Goal: Task Accomplishment & Management: Use online tool/utility

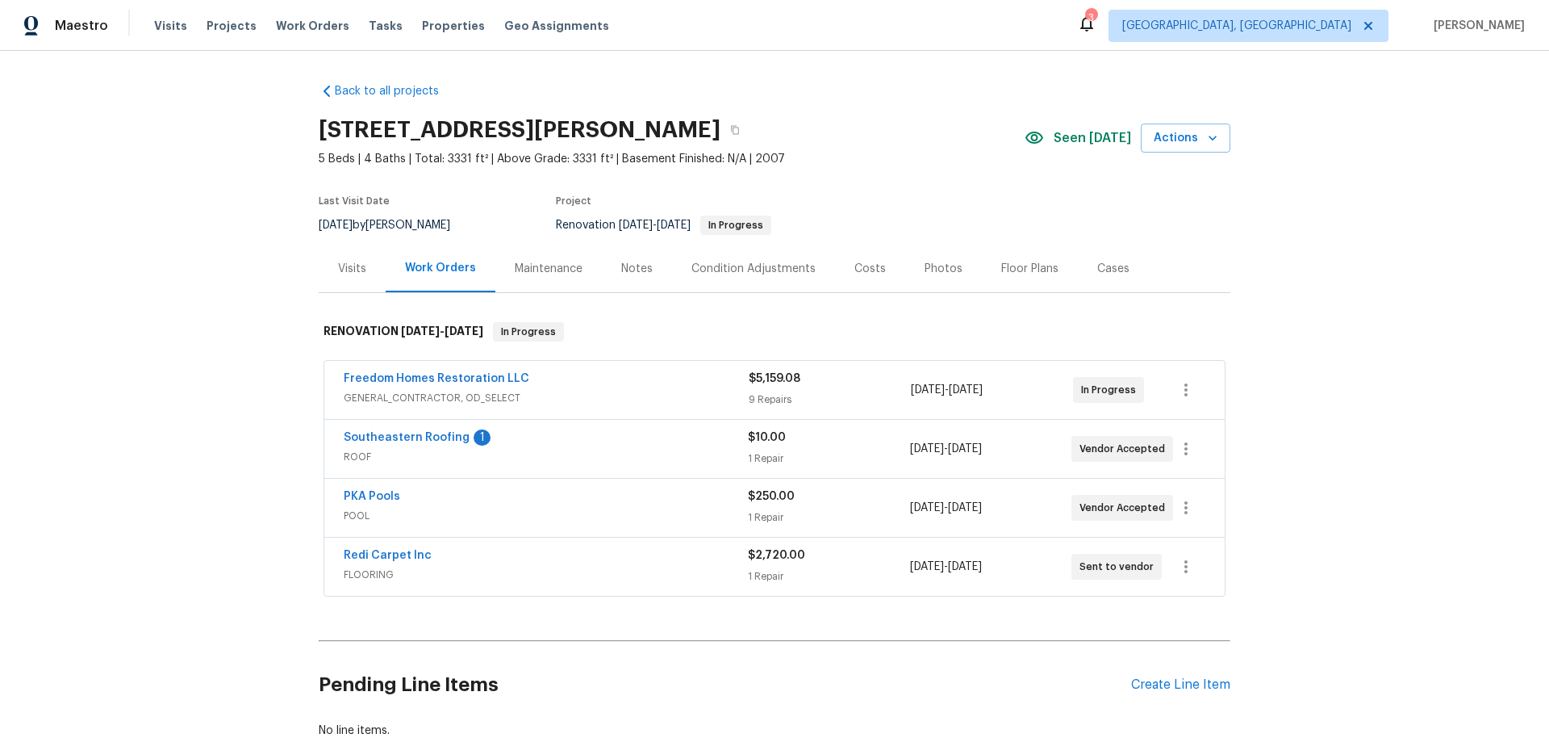
click at [242, 289] on div "Back to all projects [STREET_ADDRESS][PERSON_NAME] 5 Beds | 4 Baths | Total: 33…" at bounding box center [774, 396] width 1549 height 691
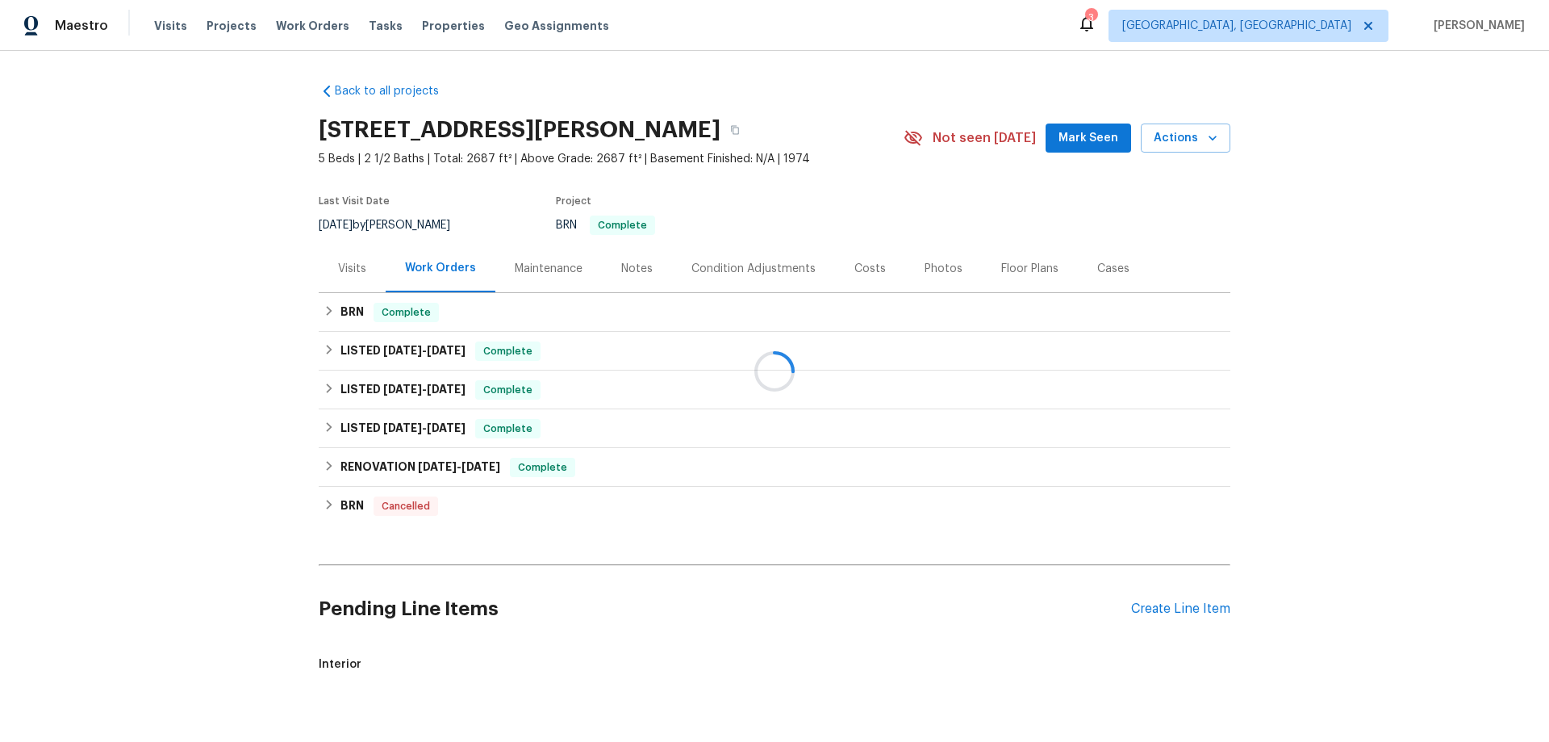
click at [544, 269] on div at bounding box center [774, 371] width 1549 height 742
click at [550, 274] on div "Maintenance" at bounding box center [549, 269] width 68 height 16
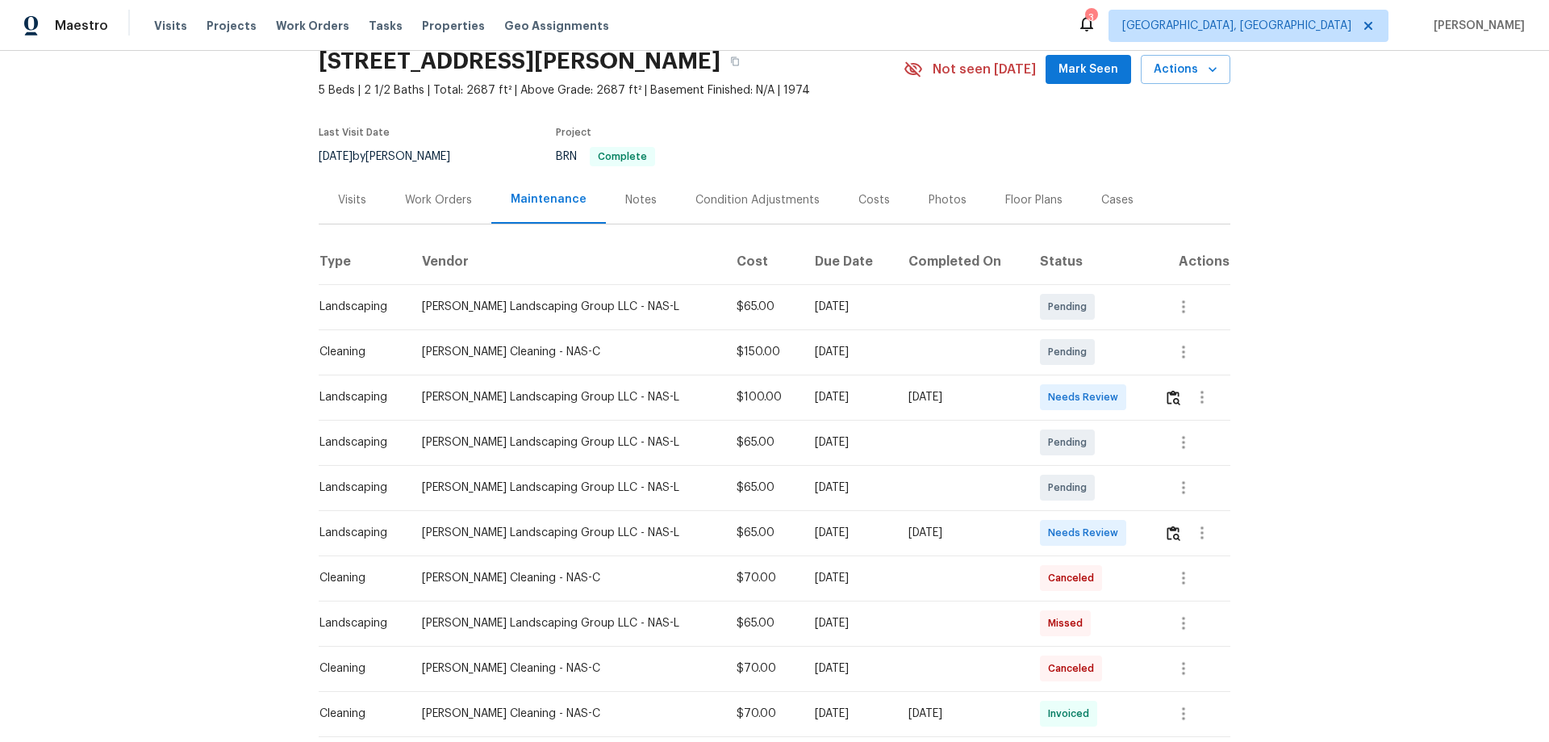
scroll to position [242, 0]
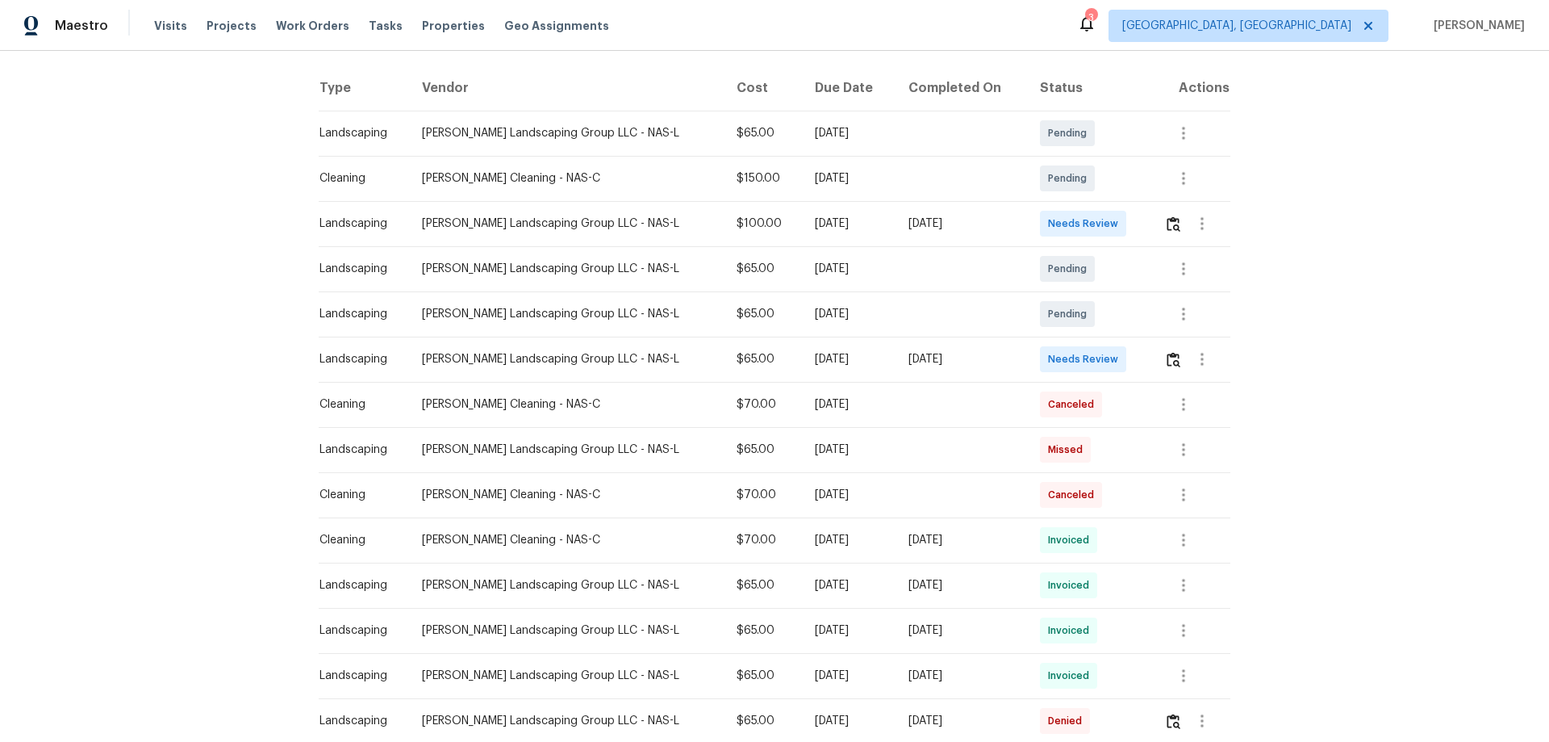
drag, startPoint x: 767, startPoint y: 224, endPoint x: 1001, endPoint y: 224, distance: 234.0
click at [1001, 224] on tr "Landscaping [PERSON_NAME] Landscaping Group LLC - NAS-L $100.00 [DATE] [DATE] N…" at bounding box center [775, 223] width 912 height 45
drag, startPoint x: 767, startPoint y: 359, endPoint x: 1021, endPoint y: 359, distance: 253.4
click at [1021, 359] on tr "Landscaping [PERSON_NAME] Landscaping Group LLC - NAS-L $65.00 [DATE] [DATE] Ne…" at bounding box center [775, 359] width 912 height 45
click at [1167, 362] on img "button" at bounding box center [1174, 359] width 14 height 15
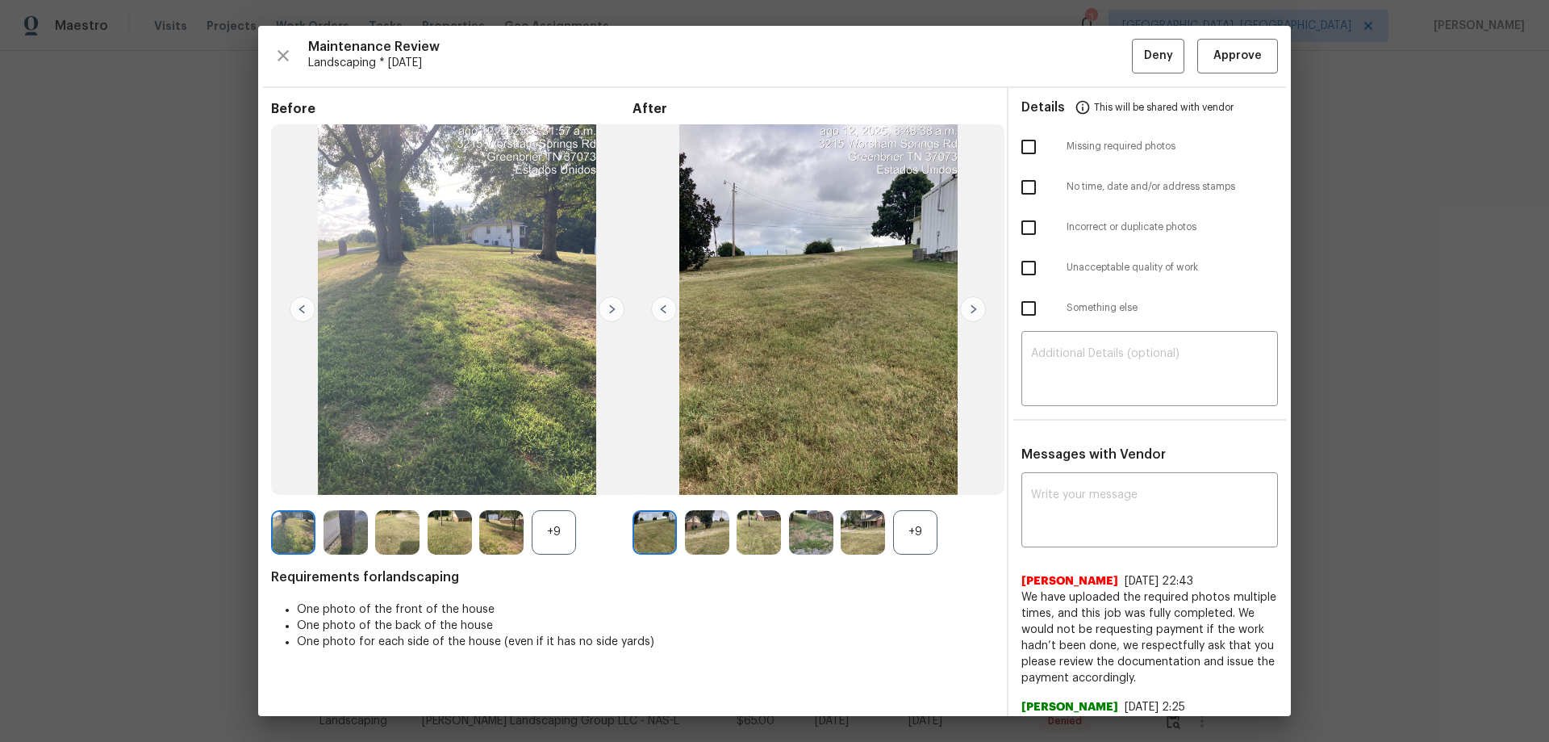
click at [925, 534] on div "+9" at bounding box center [915, 532] width 44 height 44
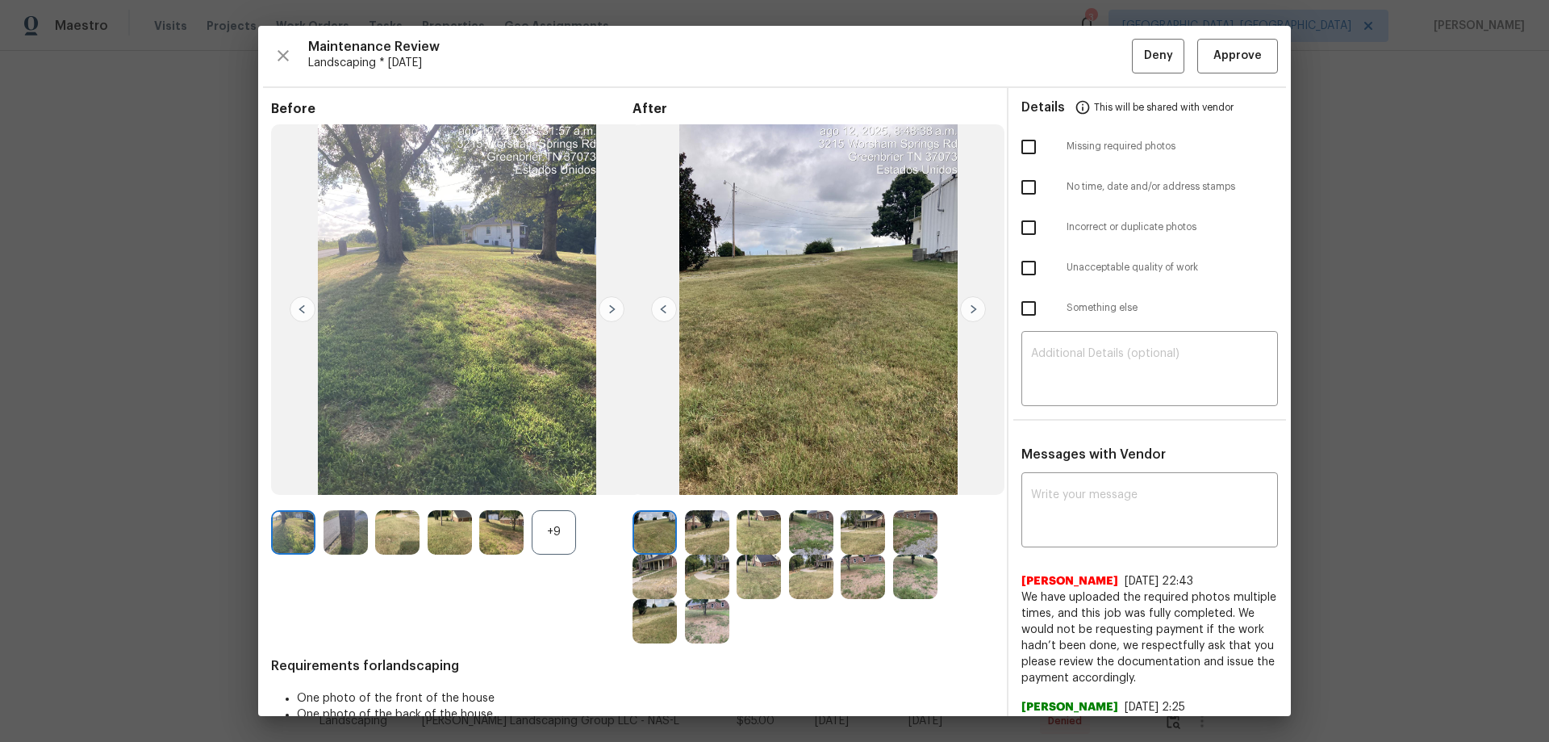
click at [565, 529] on div "+9" at bounding box center [554, 532] width 44 height 44
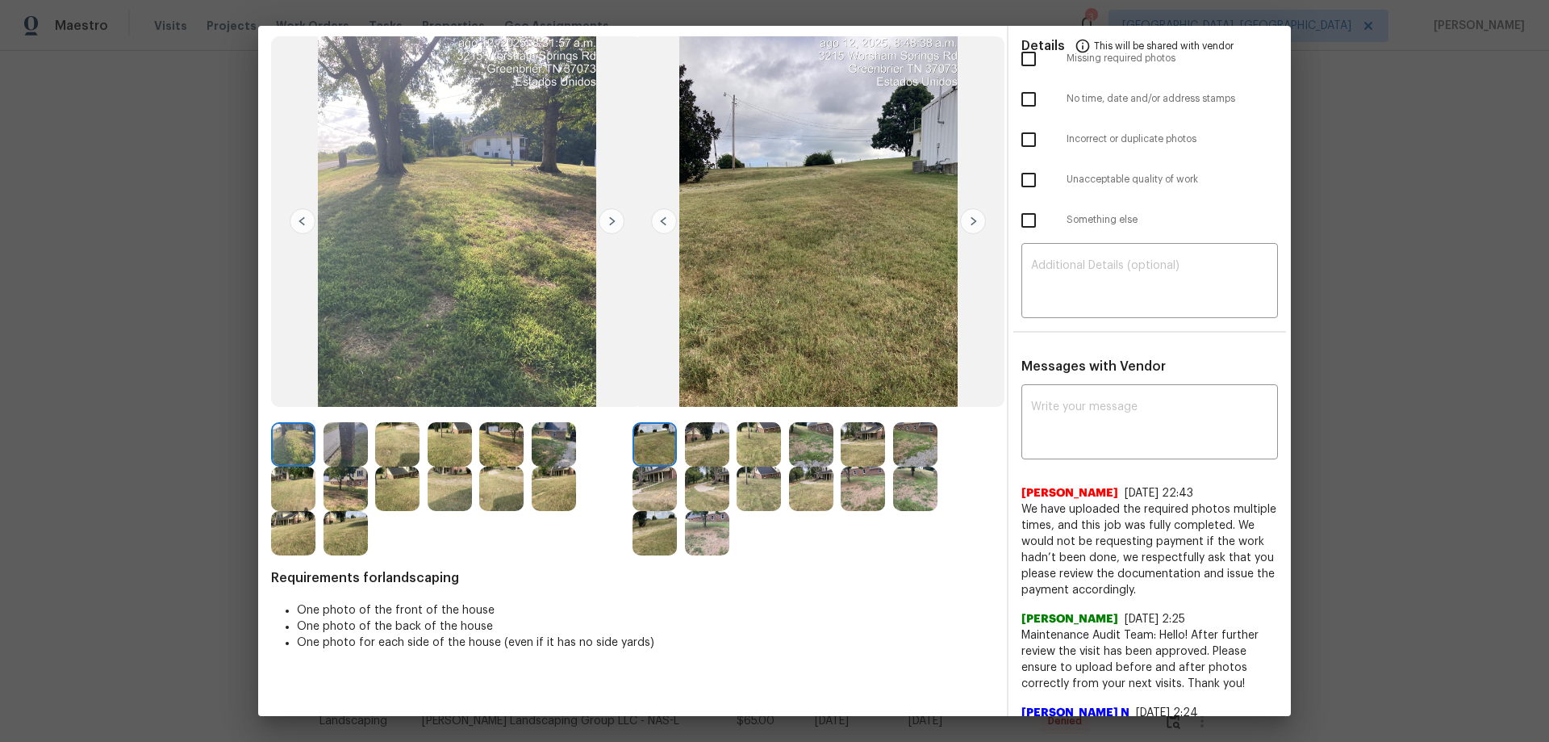
scroll to position [0, 0]
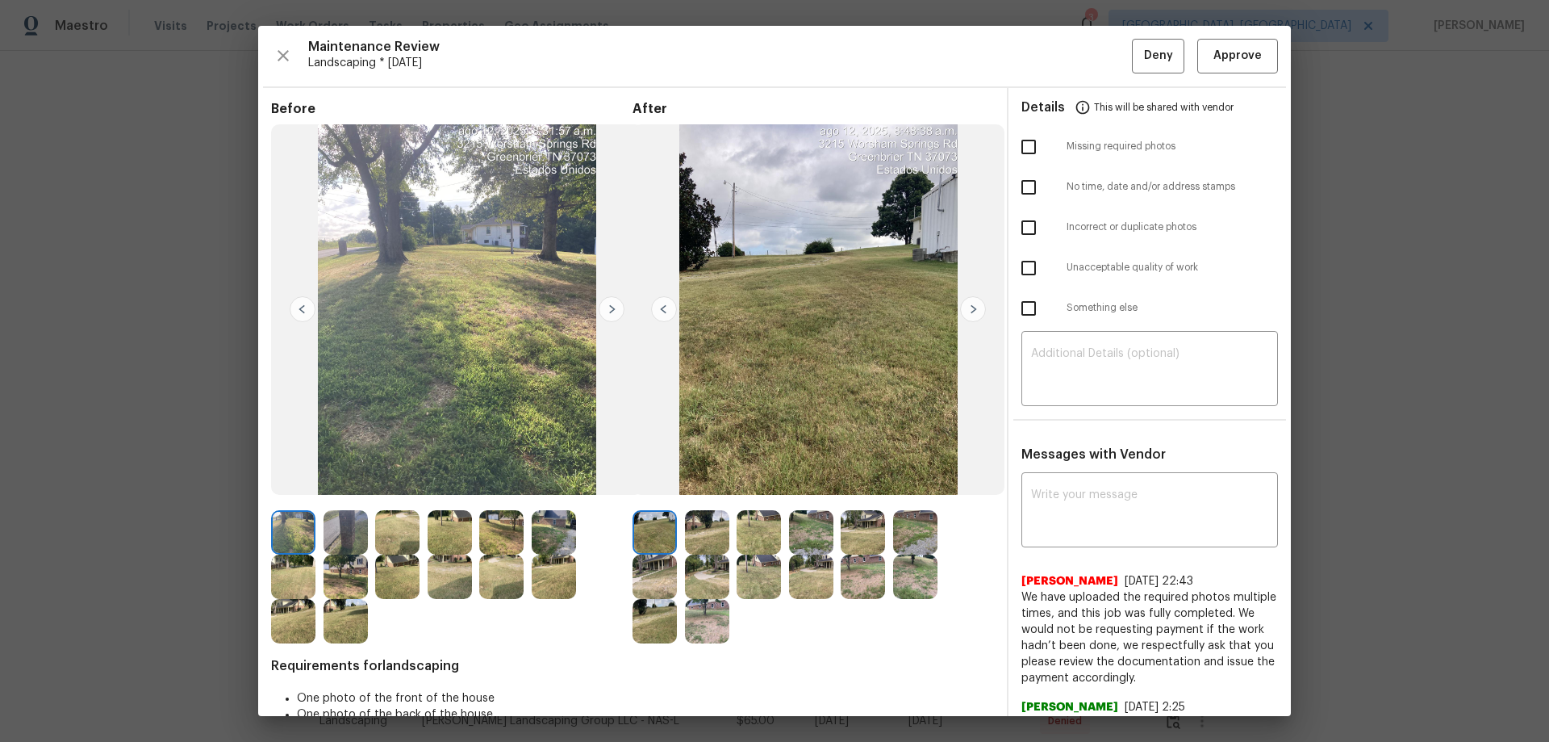
drag, startPoint x: 1520, startPoint y: 257, endPoint x: 1506, endPoint y: 252, distance: 14.8
